Goal: Information Seeking & Learning: Learn about a topic

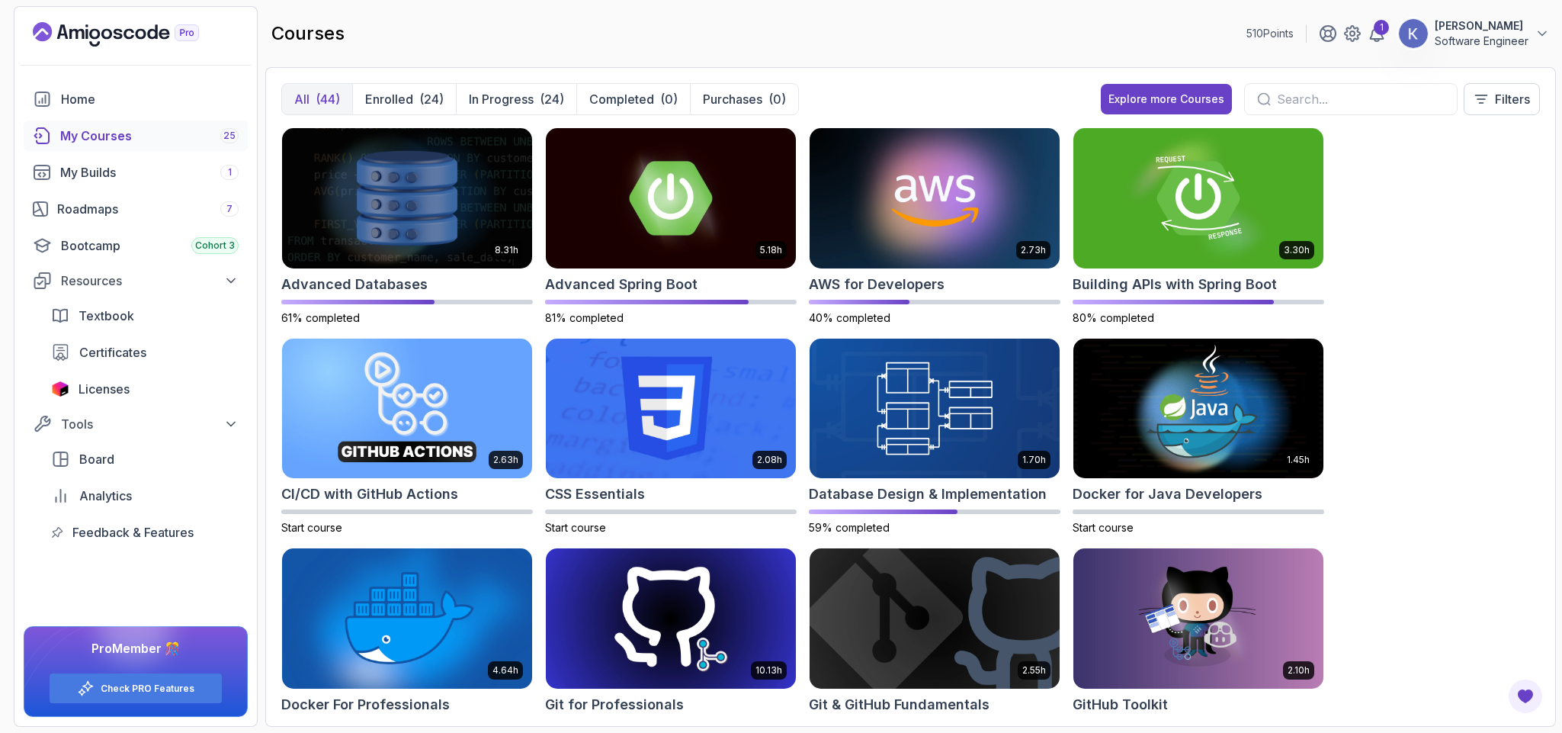
click at [1373, 247] on div "8.31h Advanced Databases 61% completed 5.18h Advanced Spring Boot 81% completed…" at bounding box center [910, 418] width 1259 height 583
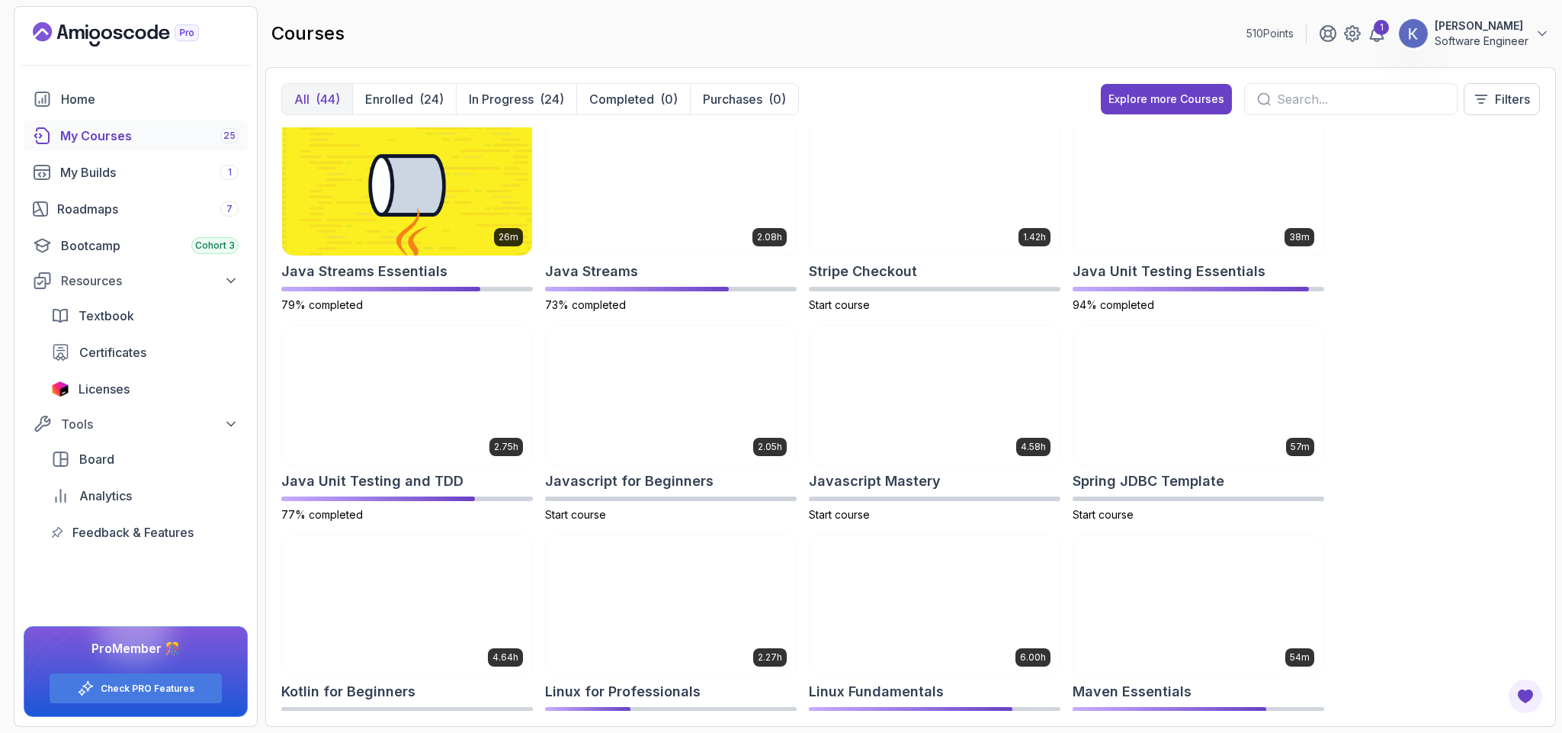
scroll to position [554, 0]
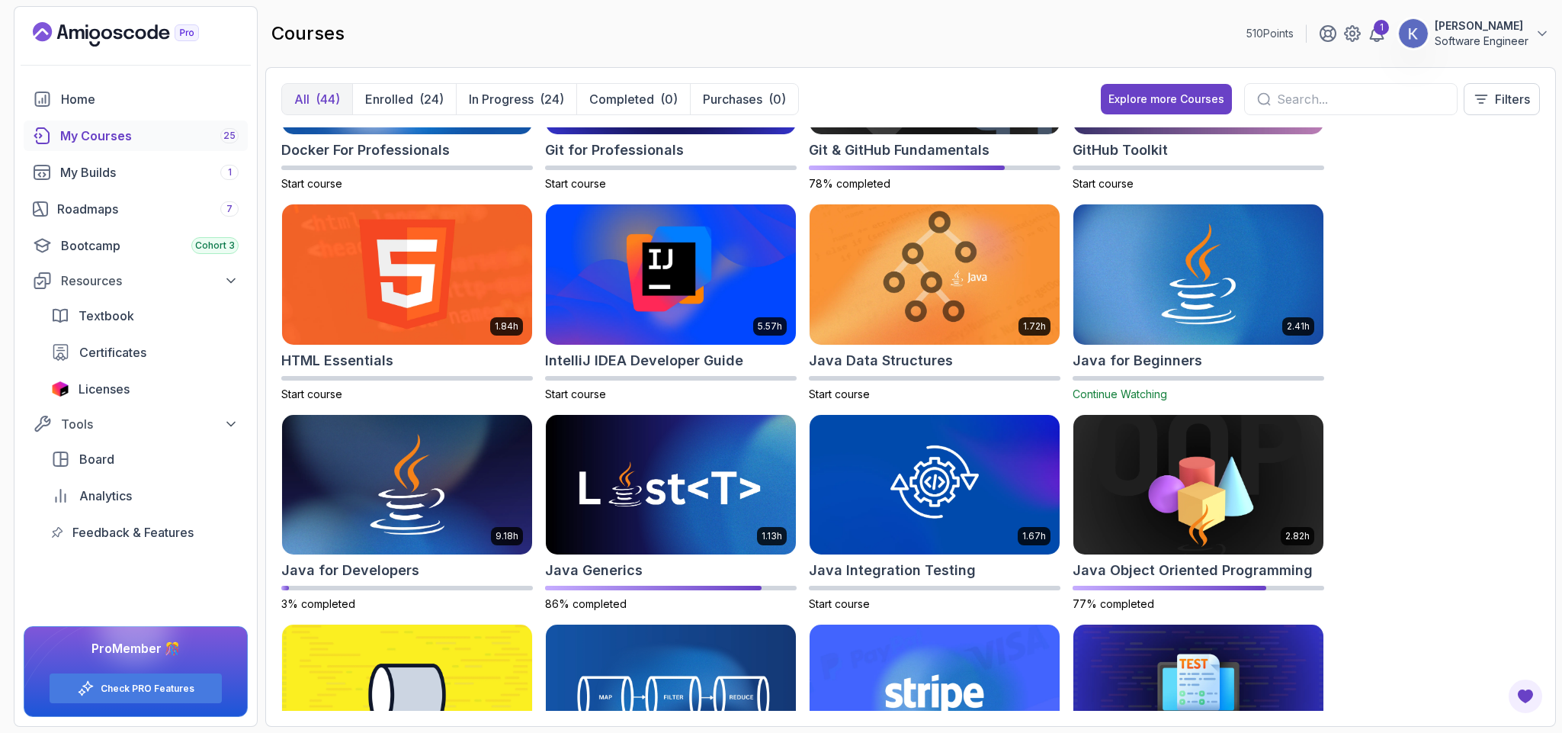
click at [1432, 403] on div "8.31h Advanced Databases 61% completed 5.18h Advanced Spring Boot 81% completed…" at bounding box center [910, 418] width 1259 height 583
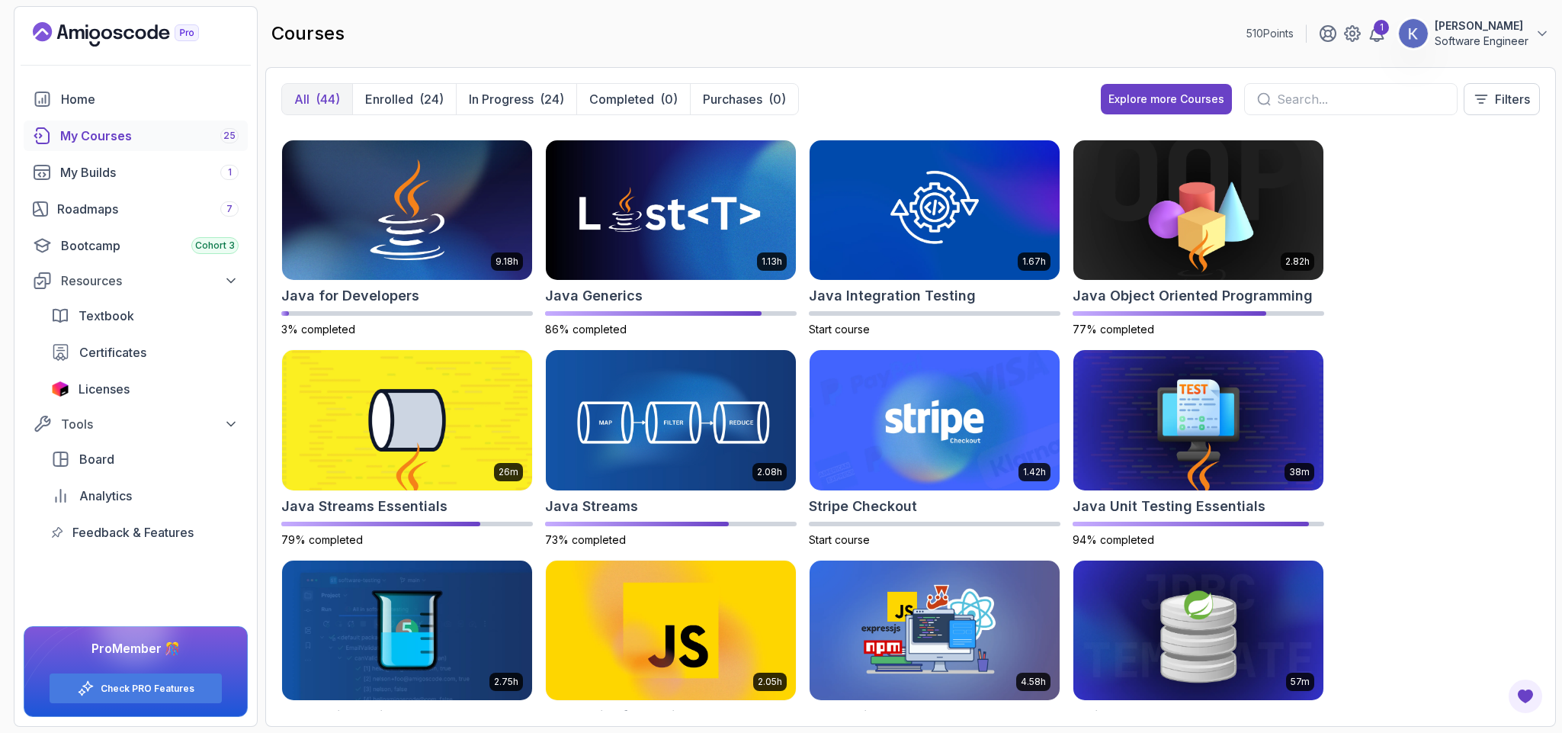
scroll to position [737, 0]
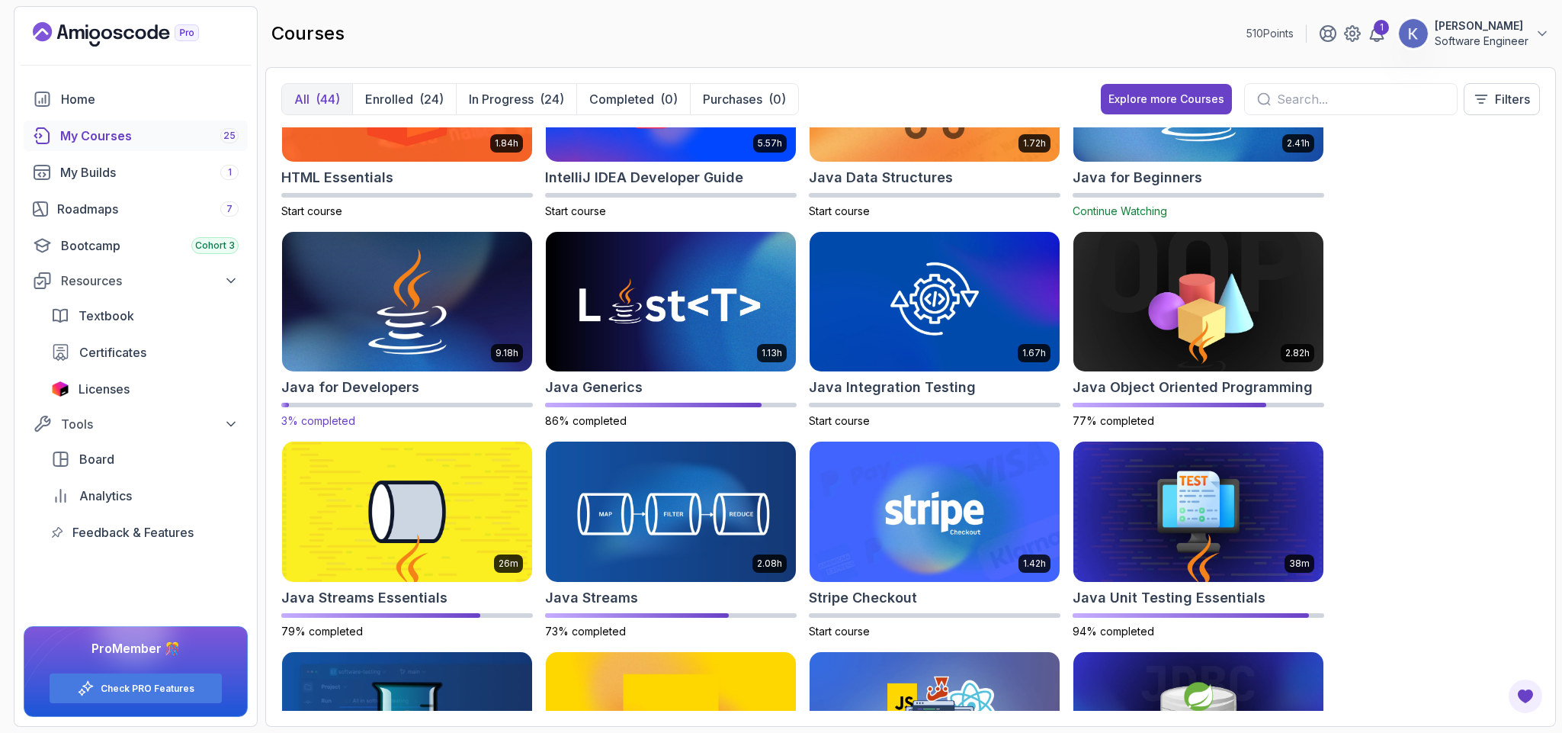
click at [425, 296] on img at bounding box center [407, 301] width 262 height 147
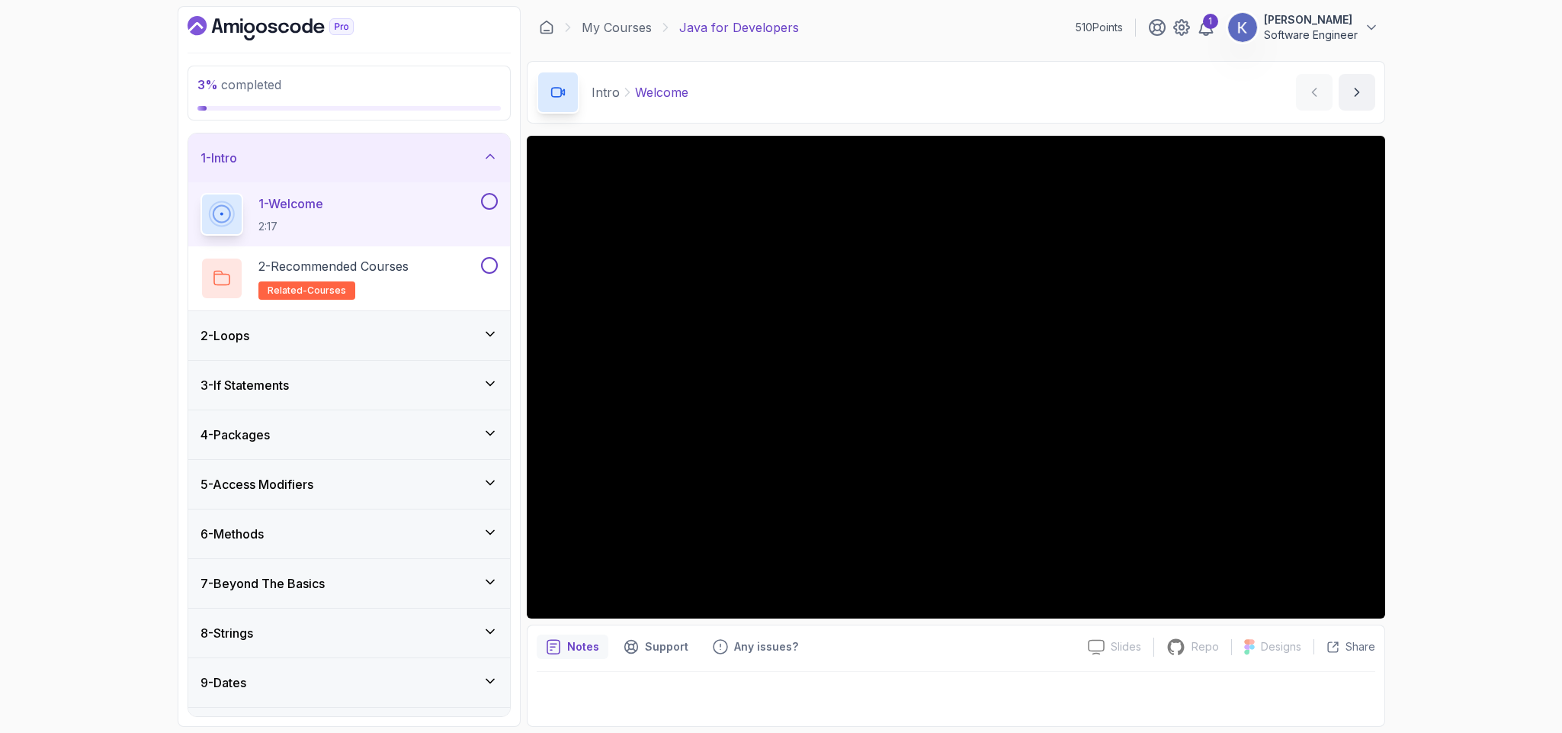
click at [339, 589] on div "7 - Beyond The Basics" at bounding box center [349, 583] width 297 height 18
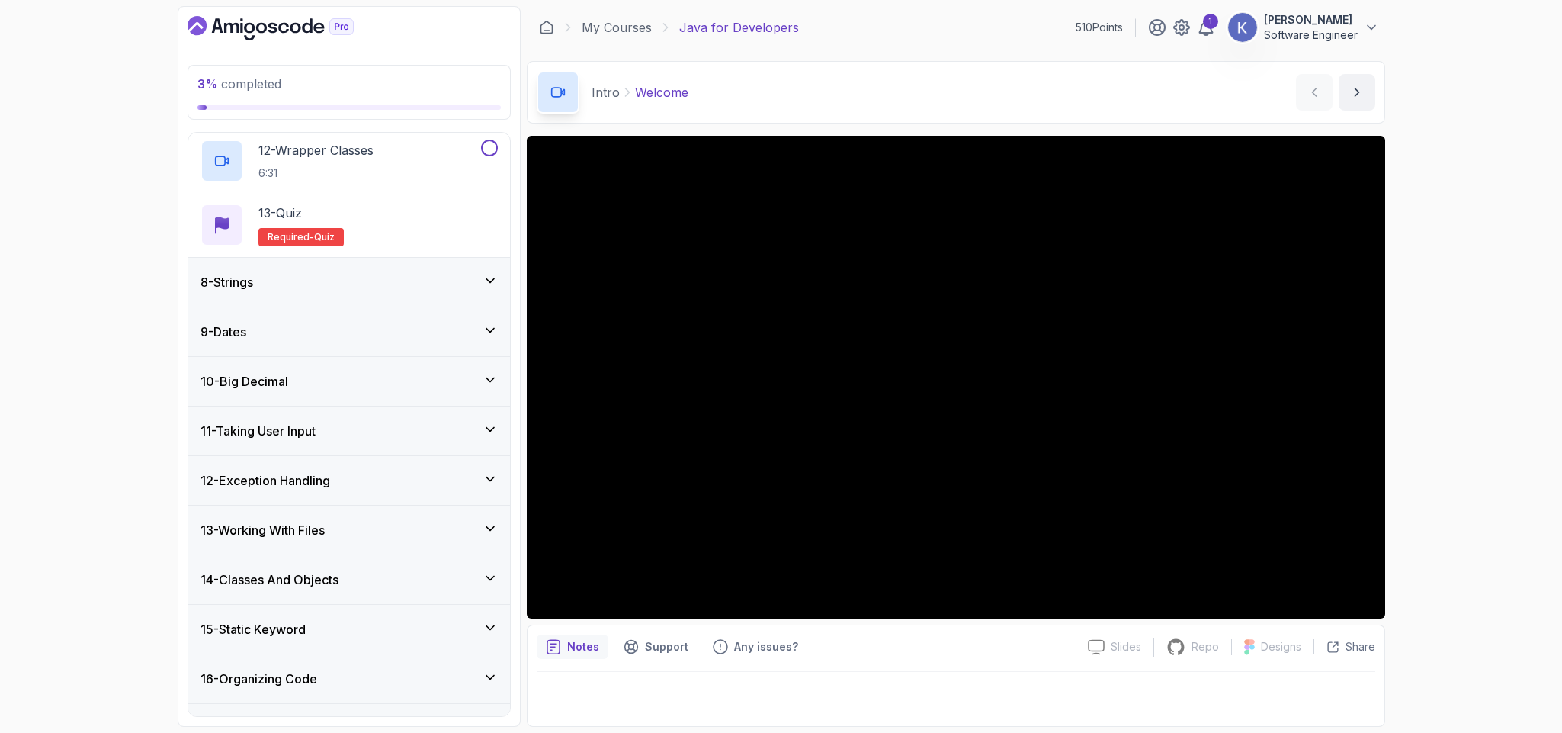
scroll to position [1199, 0]
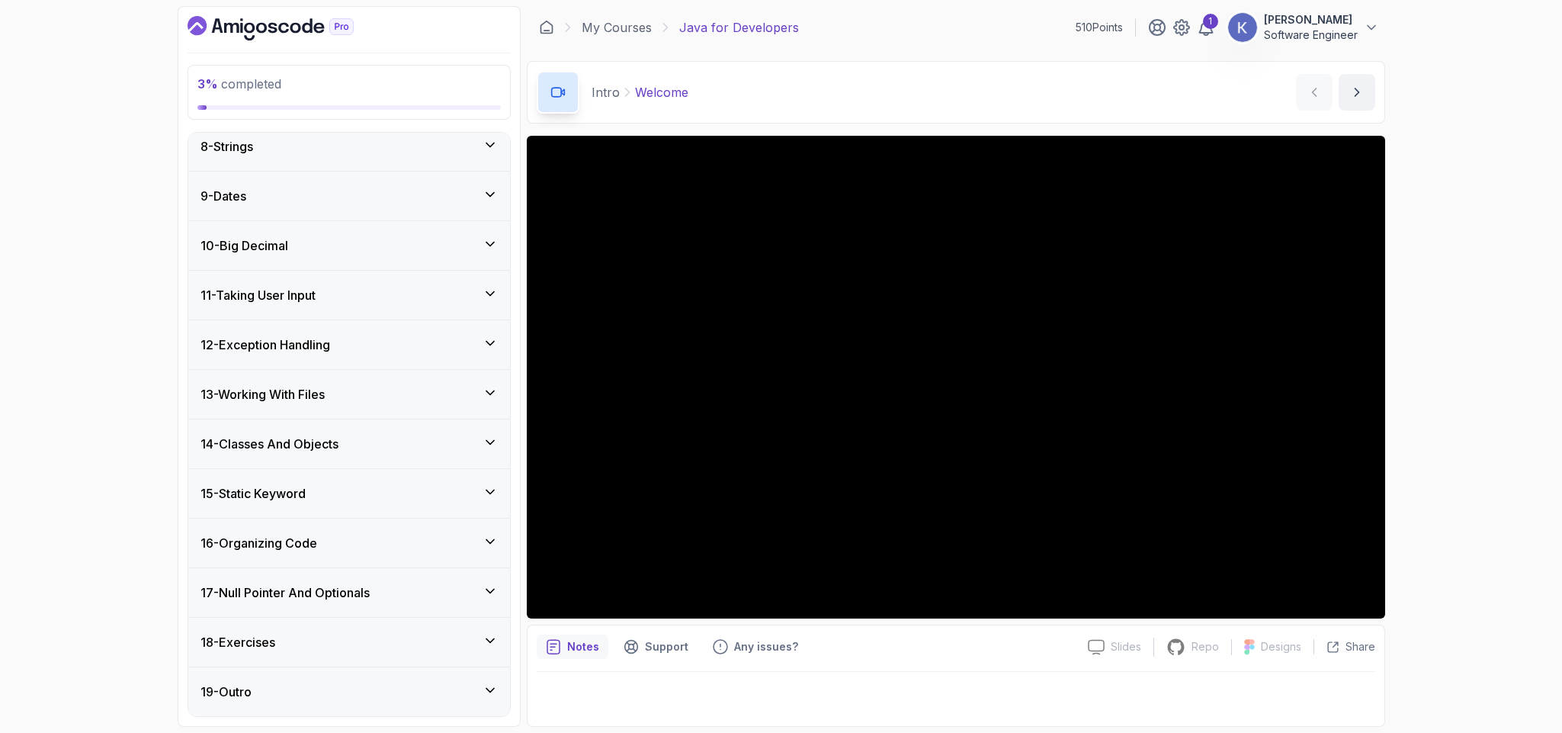
click at [339, 387] on div "13 - Working With Files" at bounding box center [349, 394] width 297 height 18
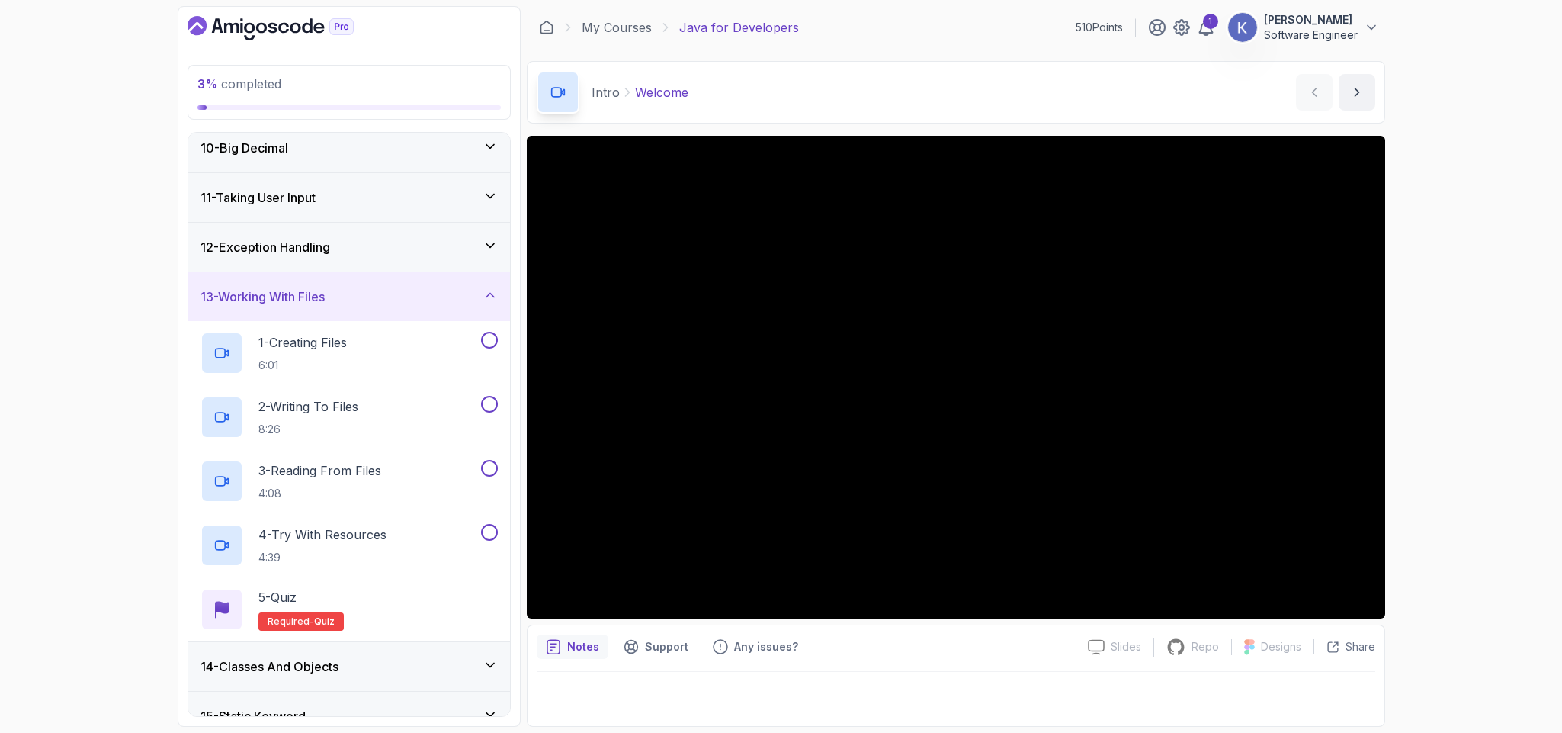
scroll to position [457, 0]
click at [378, 199] on div "11 - Taking User Input" at bounding box center [349, 195] width 297 height 18
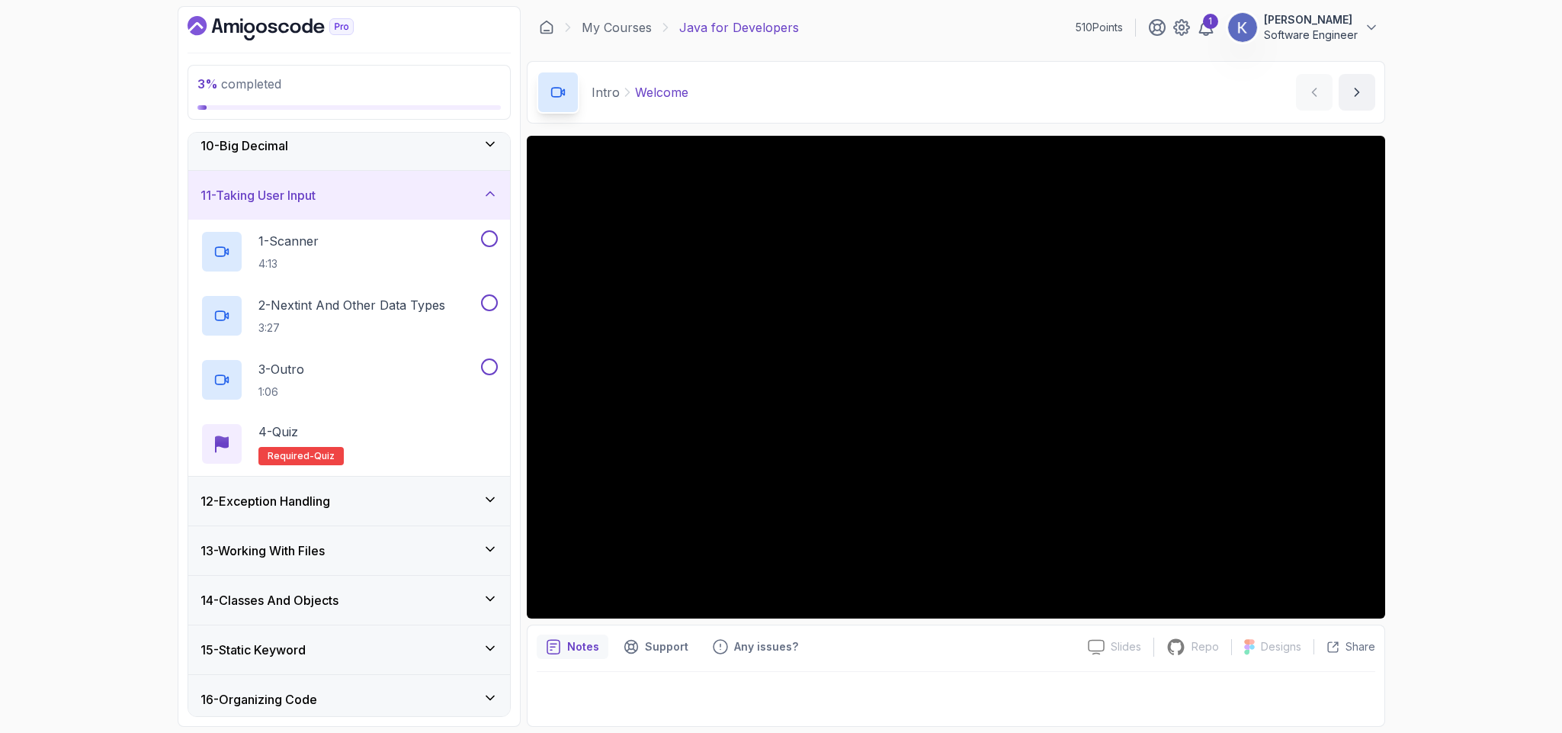
click at [348, 155] on div "10 - Big Decimal" at bounding box center [349, 145] width 297 height 18
